Goal: Find specific page/section: Find specific page/section

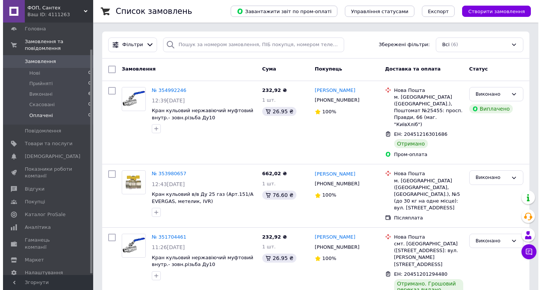
scroll to position [31, 0]
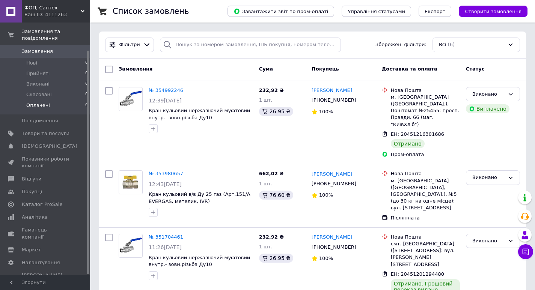
click at [62, 131] on link "Товари та послуги" at bounding box center [46, 133] width 92 height 13
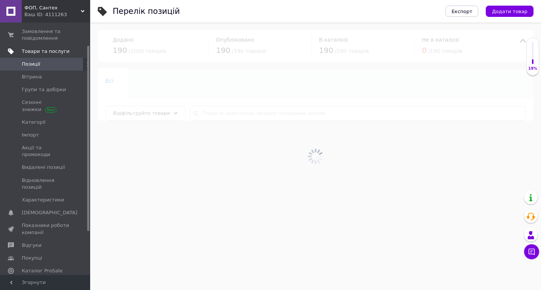
click at [44, 53] on span "Товари та послуги" at bounding box center [46, 51] width 48 height 7
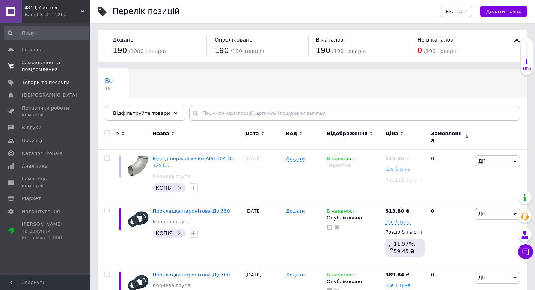
click at [40, 63] on span "Замовлення та повідомлення" at bounding box center [46, 66] width 48 height 14
